Goal: Communication & Community: Ask a question

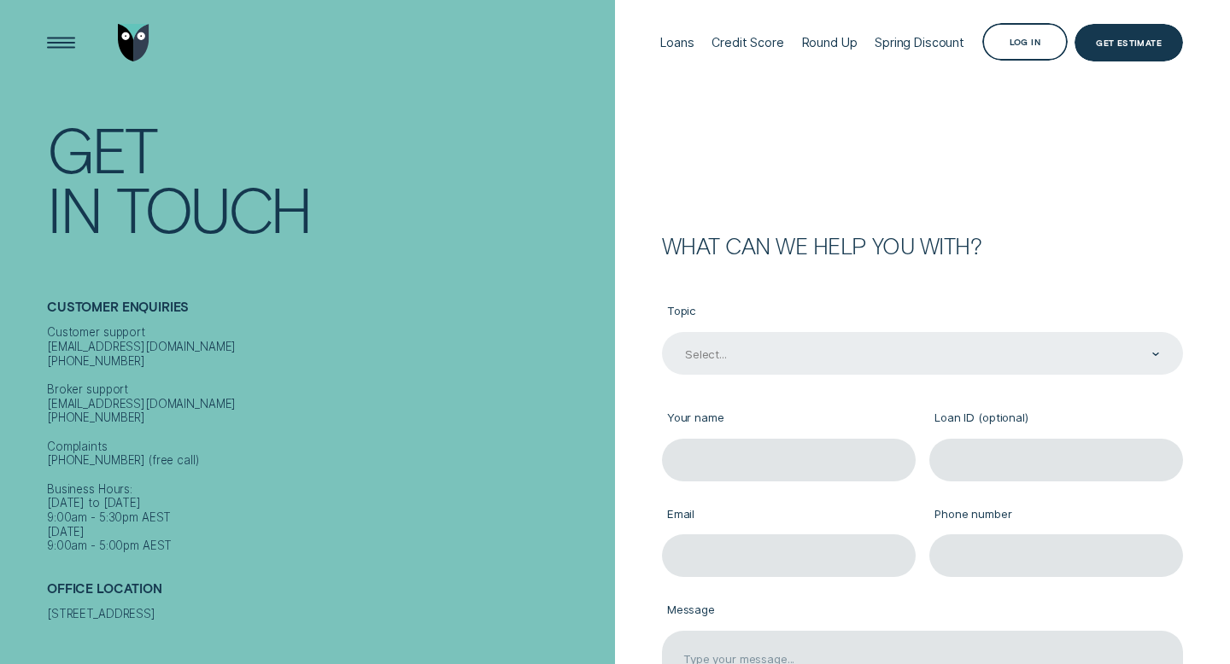
click at [801, 347] on div "Select..." at bounding box center [921, 355] width 476 height 16
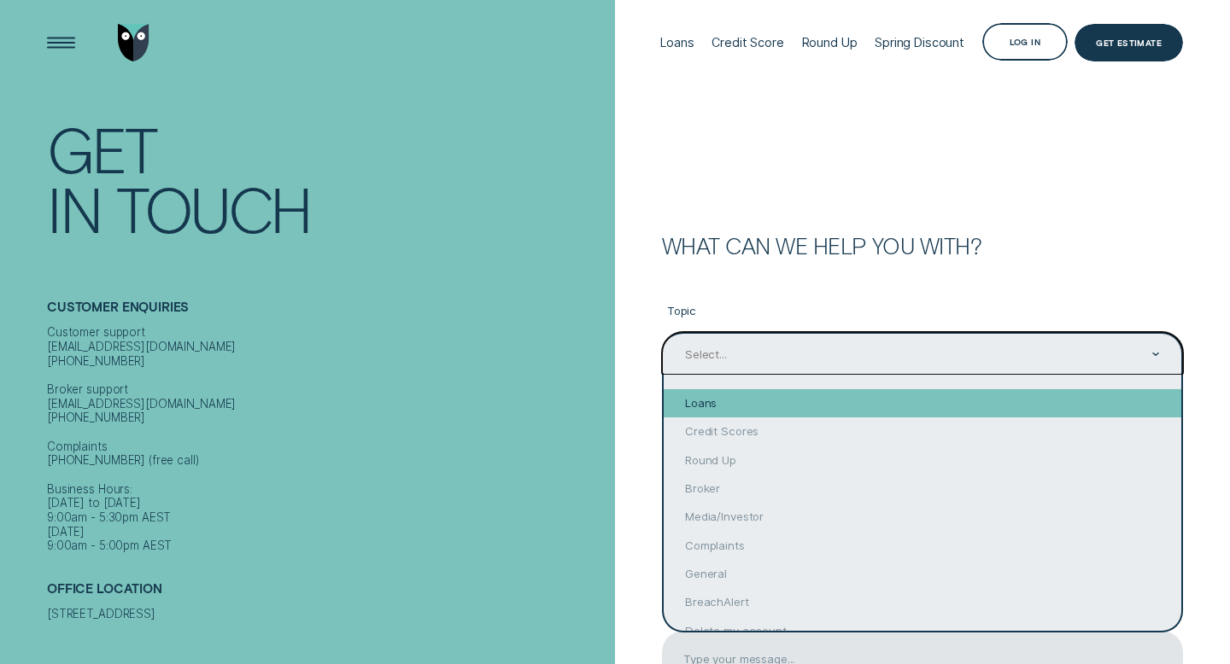
click at [831, 406] on div "Loans" at bounding box center [921, 403] width 517 height 28
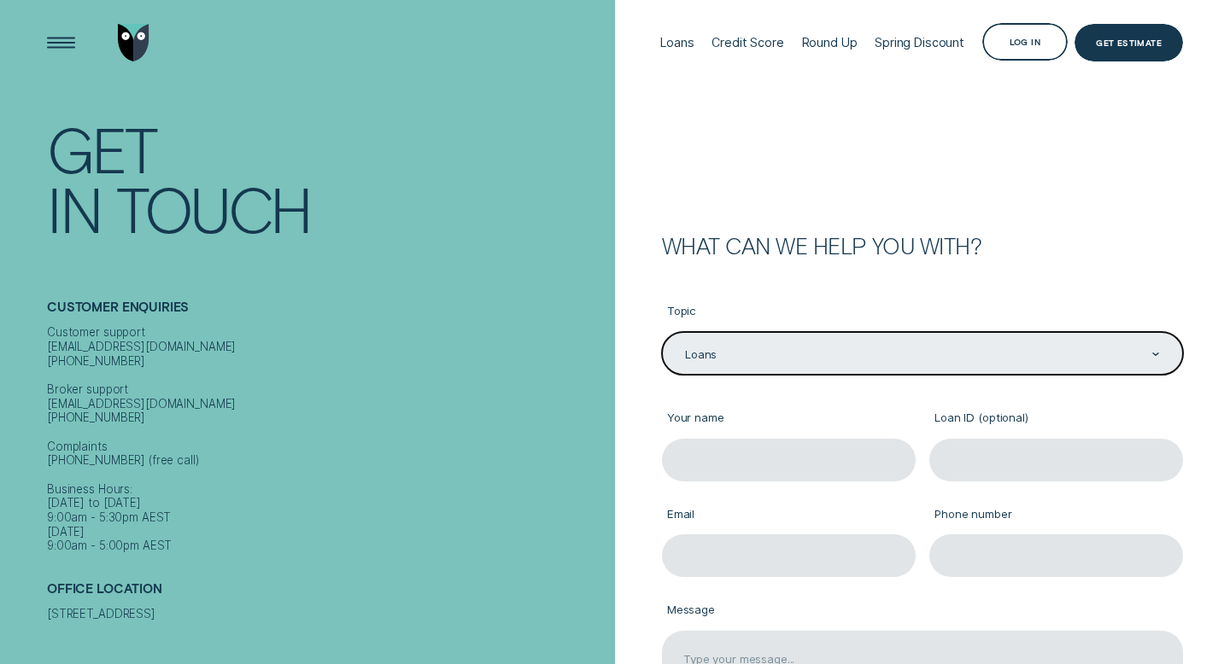
type input "Loans"
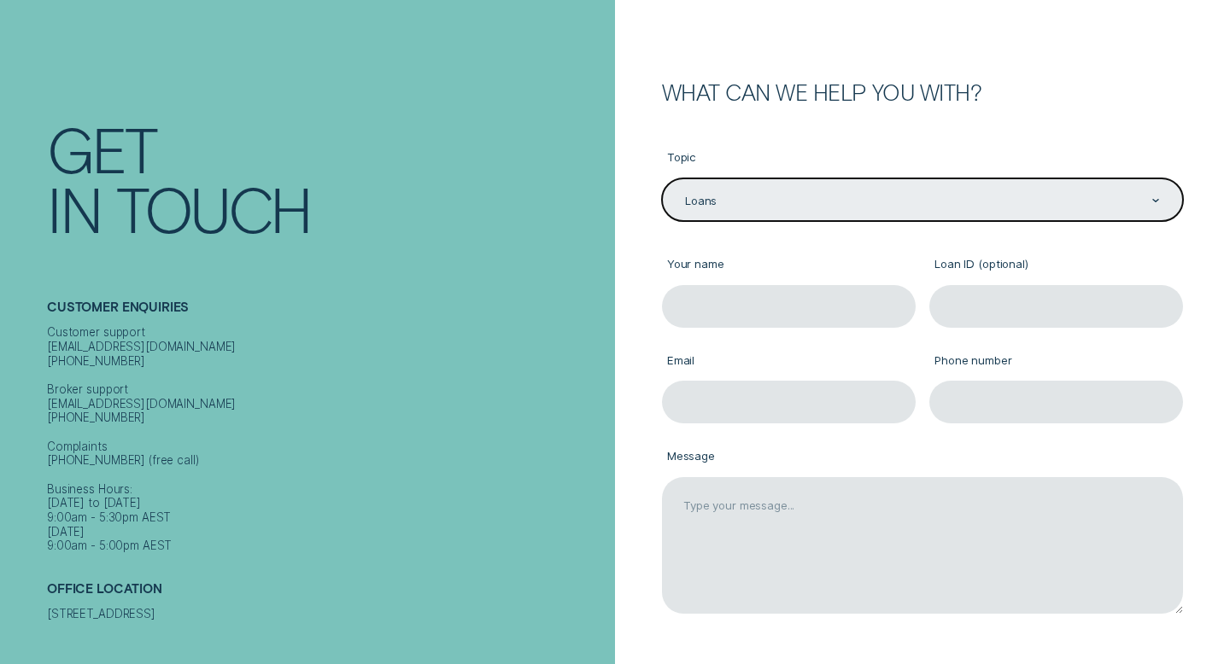
scroll to position [157, 0]
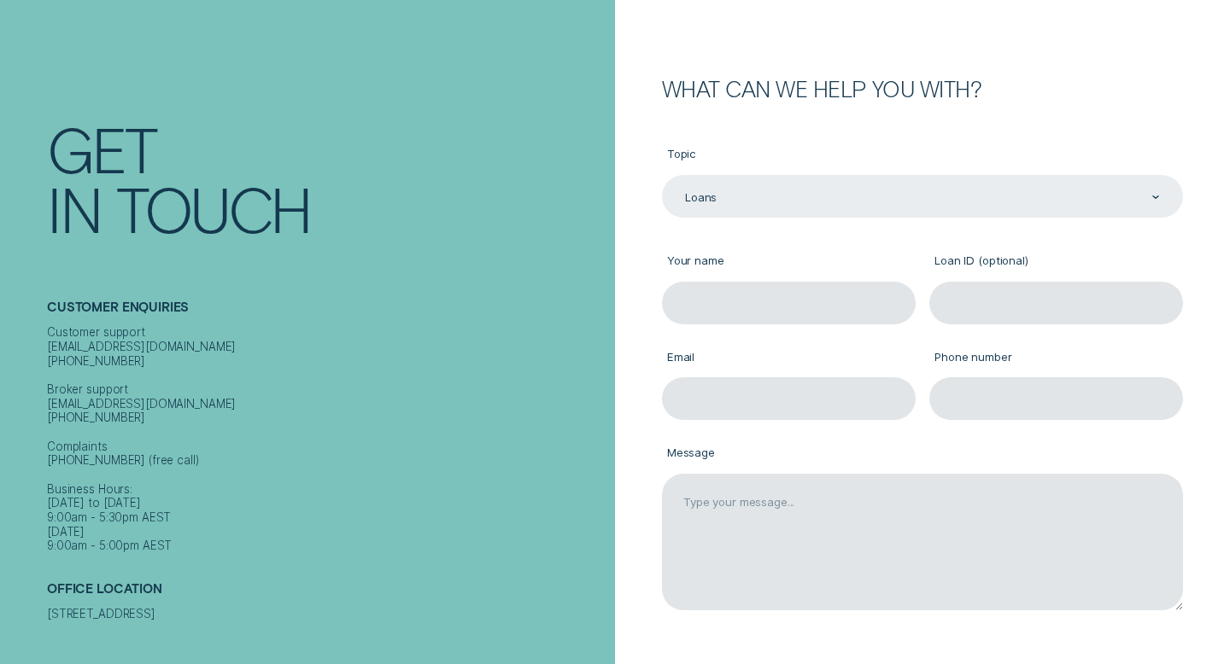
click at [820, 268] on label "Your name" at bounding box center [789, 262] width 254 height 39
click at [820, 282] on input "Your name" at bounding box center [789, 303] width 254 height 43
type input "[PERSON_NAME]"
click at [1000, 310] on input "Loan ID (optional)" at bounding box center [1056, 303] width 254 height 43
type input "805891"
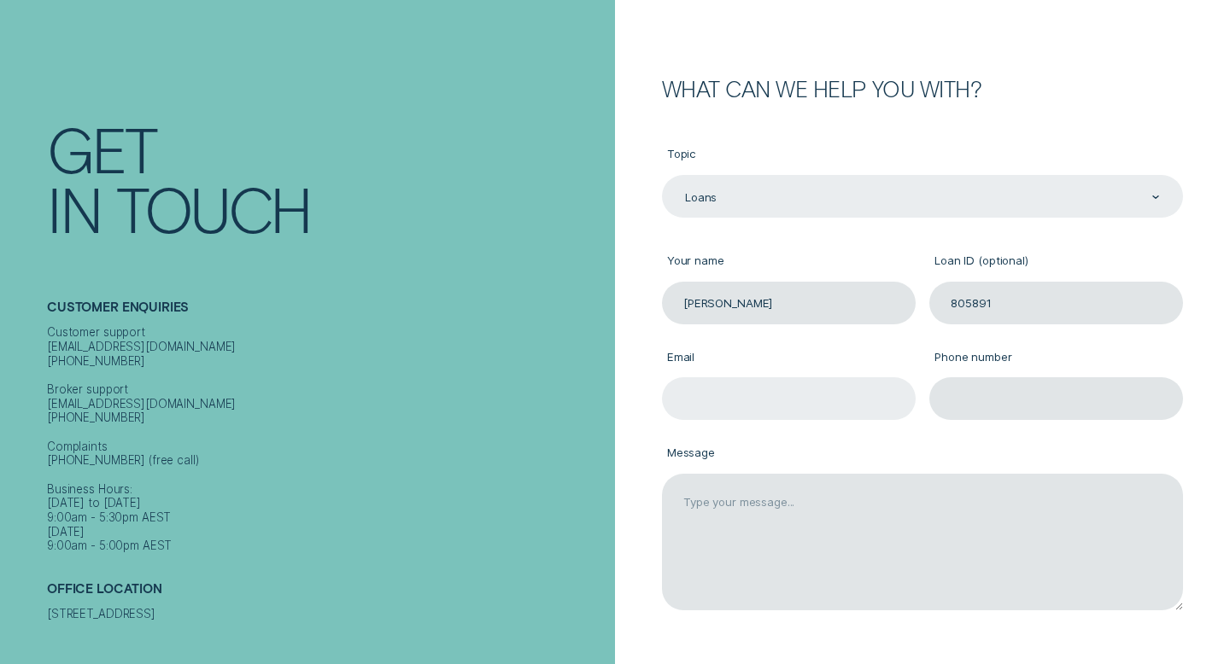
click at [842, 404] on input "Email" at bounding box center [789, 398] width 254 height 43
type input "[EMAIL_ADDRESS][DOMAIN_NAME]"
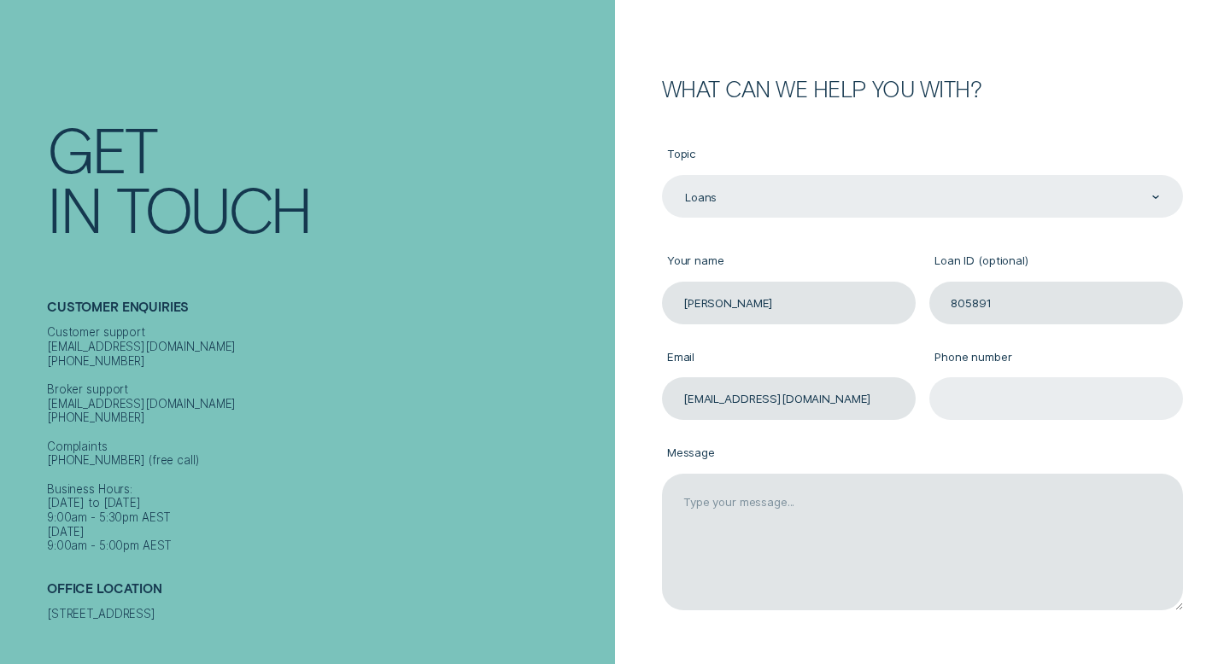
click at [991, 397] on input "Phone number" at bounding box center [1056, 398] width 254 height 43
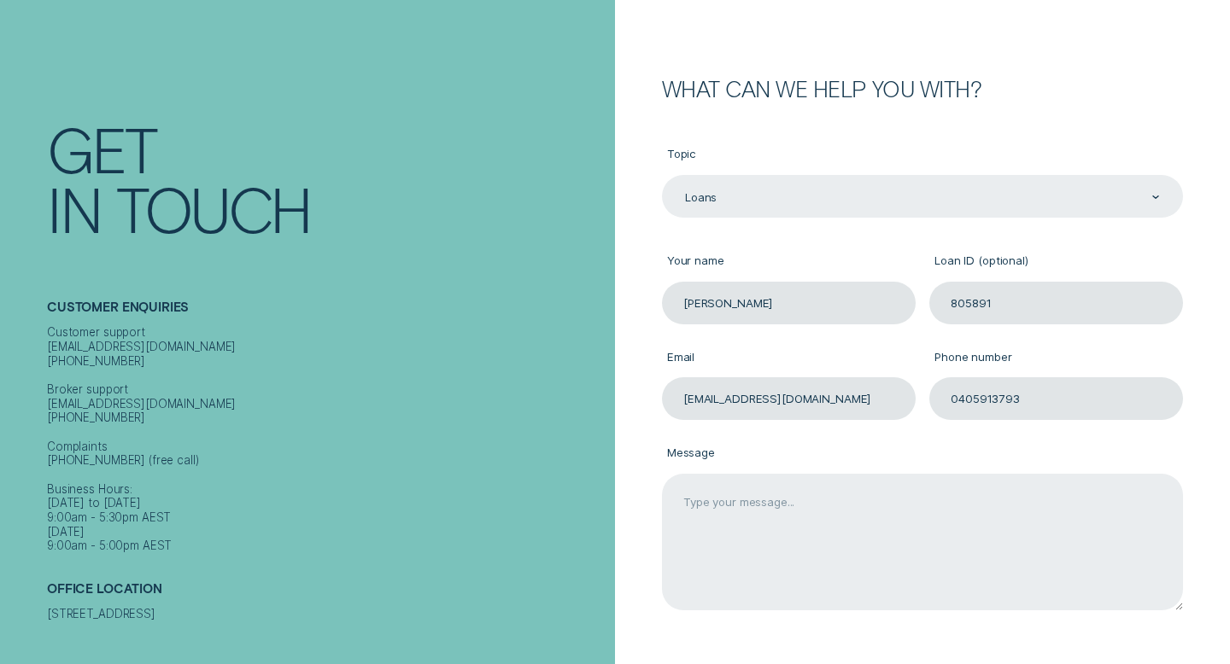
type input "0405913793"
click at [815, 524] on textarea "Message" at bounding box center [922, 542] width 521 height 137
click at [1107, 533] on textarea "Good morning, I would like to know if I am eligible to increase my loan to cons…" at bounding box center [922, 542] width 521 height 137
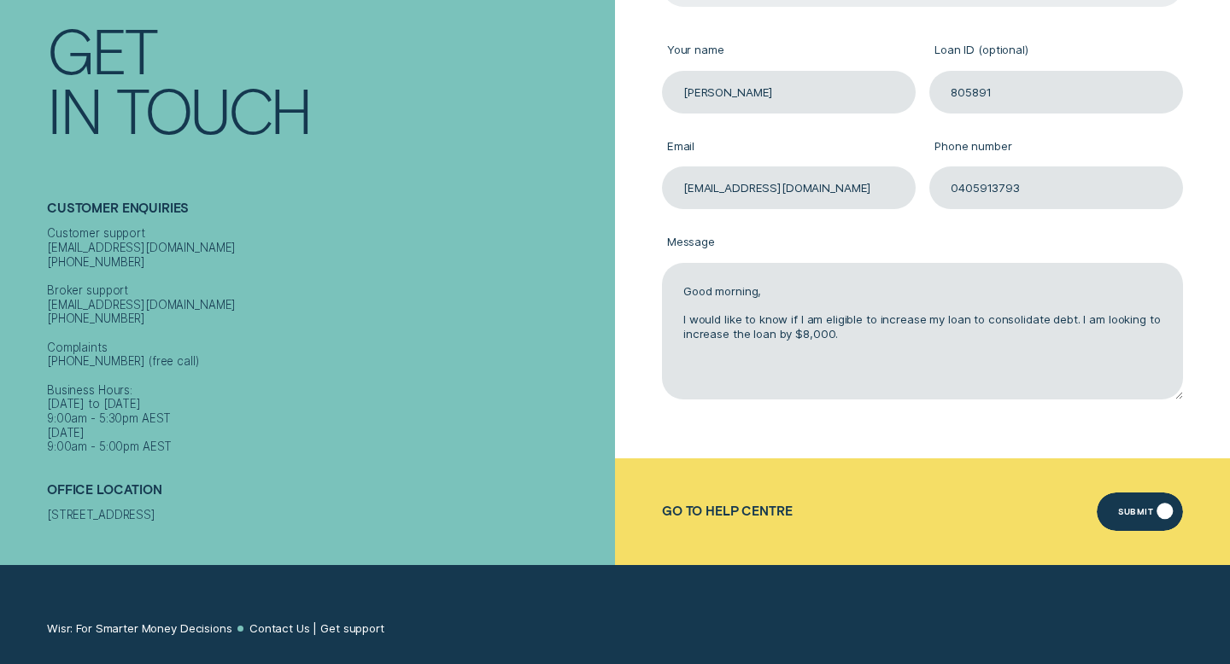
scroll to position [370, 0]
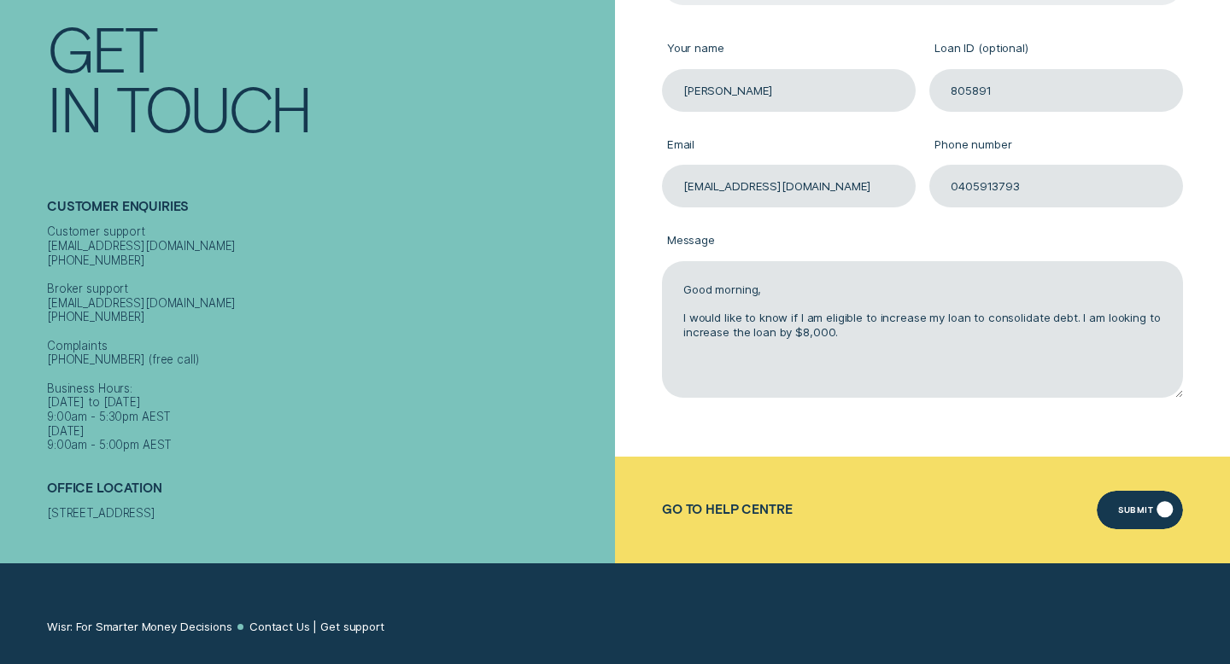
type textarea "Good morning, I would like to know if I am eligible to increase my loan to cons…"
click at [1131, 506] on div "Submit" at bounding box center [1139, 510] width 86 height 38
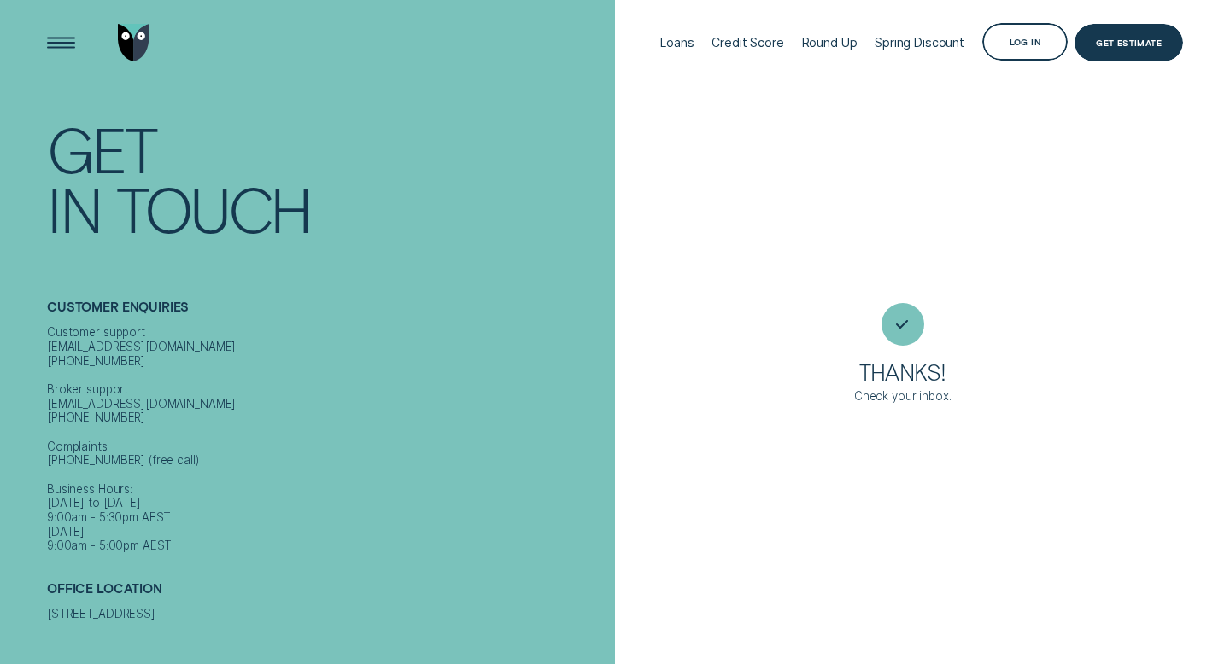
scroll to position [0, 0]
